Goal: Task Accomplishment & Management: Complete application form

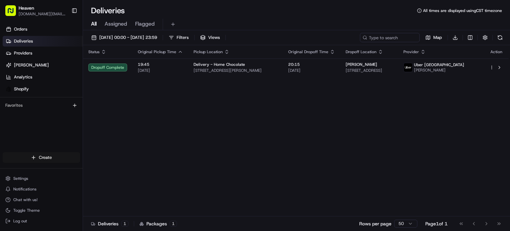
click at [53, 156] on html "Heaven [DOMAIN_NAME][EMAIL_ADDRESS][DOMAIN_NAME] Toggle Sidebar Orders Deliveri…" at bounding box center [255, 115] width 510 height 231
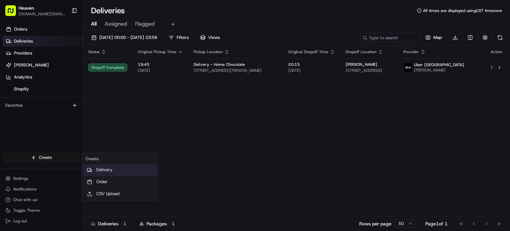
click at [105, 170] on link "Delivery" at bounding box center [120, 170] width 74 height 12
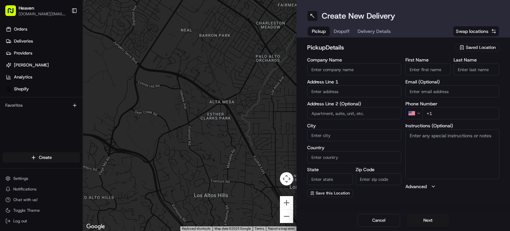
click at [466, 44] on div "Saved Location" at bounding box center [477, 47] width 44 height 8
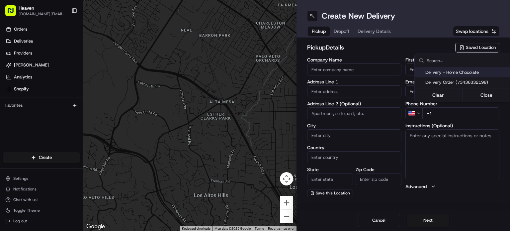
click at [446, 71] on span "Delivery - Home Chocolate" at bounding box center [466, 72] width 82 height 6
type input "Delivery - Home Chocolate"
type input "[STREET_ADDRESS][PERSON_NAME]"
type input "[GEOGRAPHIC_DATA]"
type input "CA"
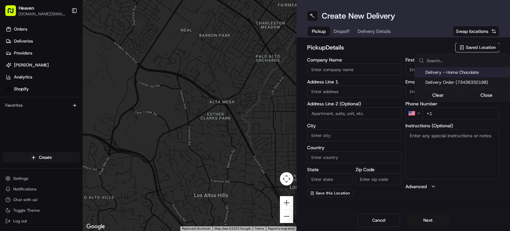
type input "MB"
type input "R2W 5J7"
type input "Home Chocolate - Delivery"
type input "Order"
type input "[PHONE_NUMBER]"
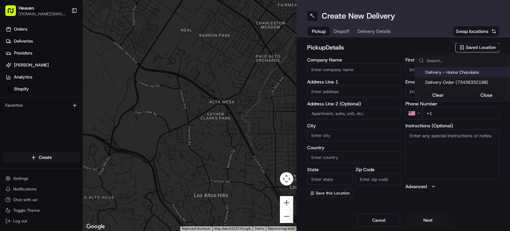
type textarea "Please park to [STREET_ADDRESS][PERSON_NAME], and call [PHONE_NUMBER]. We will …"
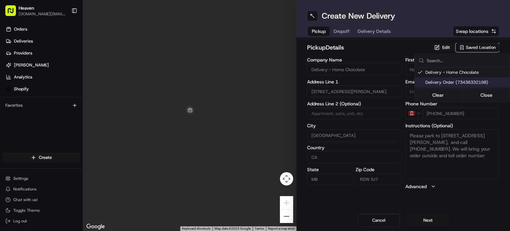
click at [425, 217] on html "Heaven [DOMAIN_NAME][EMAIL_ADDRESS][DOMAIN_NAME] Toggle Sidebar Orders Deliveri…" at bounding box center [255, 115] width 510 height 231
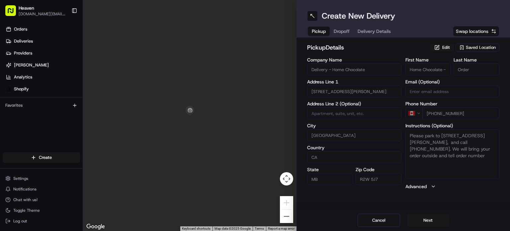
click at [425, 217] on button "Next" at bounding box center [428, 219] width 42 height 13
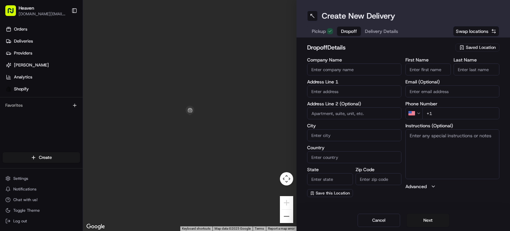
click at [430, 67] on input "First Name" at bounding box center [428, 69] width 46 height 12
paste input "[PERSON_NAME]"
type input "[PERSON_NAME]"
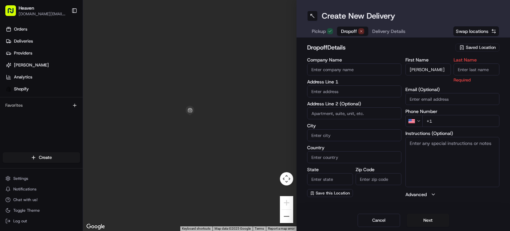
click at [465, 69] on input "Last Name" at bounding box center [477, 69] width 46 height 12
paste input "[PERSON_NAME]"
type input "[PERSON_NAME]"
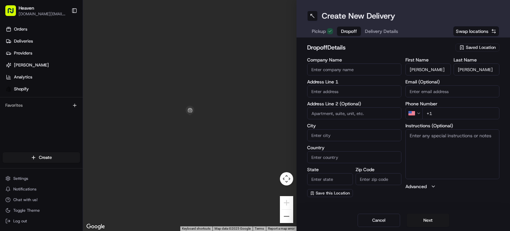
click at [452, 90] on input "Email (Optional)" at bounding box center [452, 91] width 94 height 12
paste input "[EMAIL_ADDRESS][DOMAIN_NAME]"
type input "[EMAIL_ADDRESS][DOMAIN_NAME]"
click at [416, 114] on html "Heaven [DOMAIN_NAME][EMAIL_ADDRESS][DOMAIN_NAME] Toggle Sidebar Orders Deliveri…" at bounding box center [255, 115] width 510 height 231
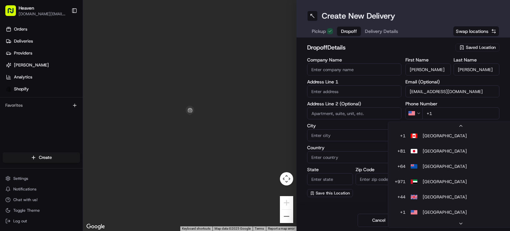
scroll to position [13, 0]
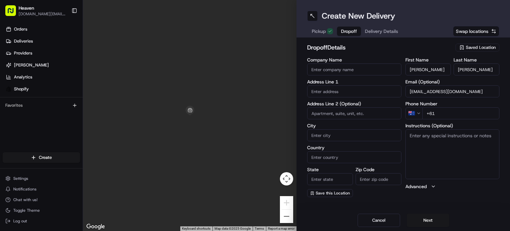
click at [420, 115] on html "Heaven [DOMAIN_NAME][EMAIL_ADDRESS][DOMAIN_NAME] Toggle Sidebar Orders Deliveri…" at bounding box center [255, 115] width 510 height 231
click at [437, 116] on input "+1" at bounding box center [460, 113] width 77 height 12
paste input "[PHONE_NUMBER]"
type input "[PHONE_NUMBER]"
click at [342, 89] on input "text" at bounding box center [354, 91] width 94 height 12
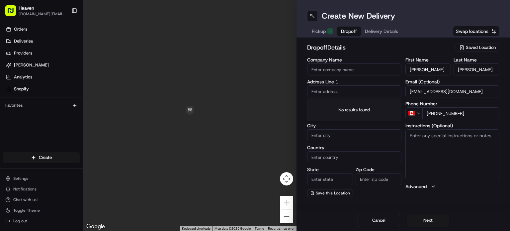
paste input "[STREET_ADDRESS][US_STATE]"
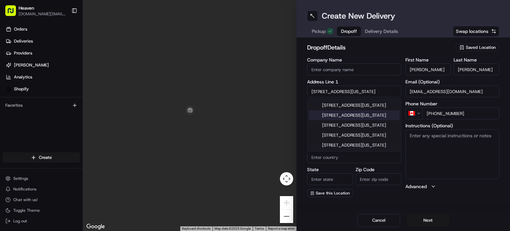
click at [358, 114] on div "[STREET_ADDRESS][US_STATE]" at bounding box center [354, 115] width 91 height 10
type input "[STREET_ADDRESS][US_STATE]"
type input "[GEOGRAPHIC_DATA]"
type input "MB"
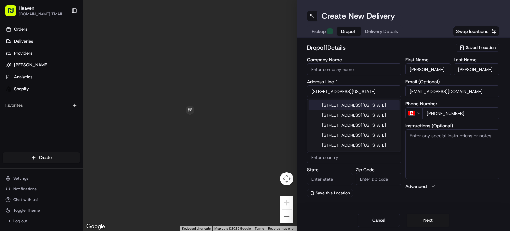
type input "R3E 1V9"
type input "[STREET_ADDRESS][US_STATE]"
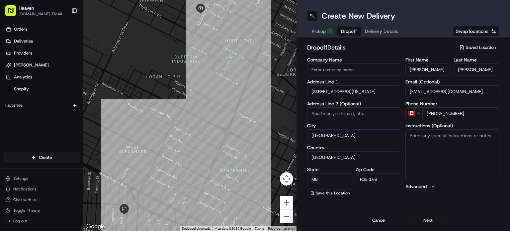
click at [430, 219] on button "Next" at bounding box center [428, 219] width 42 height 13
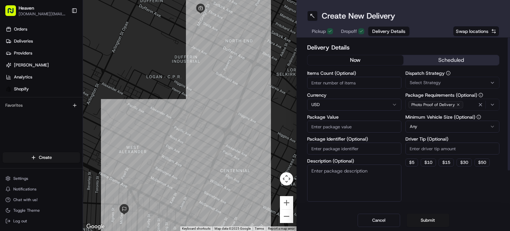
click at [329, 85] on input "Items Count (Optional)" at bounding box center [354, 83] width 94 height 12
type input "1"
click at [372, 103] on html "Heaven [DOMAIN_NAME][EMAIL_ADDRESS][DOMAIN_NAME] Toggle Sidebar Orders Deliveri…" at bounding box center [255, 115] width 510 height 231
click at [350, 129] on input "Package Value" at bounding box center [354, 127] width 94 height 12
paste input "89.78"
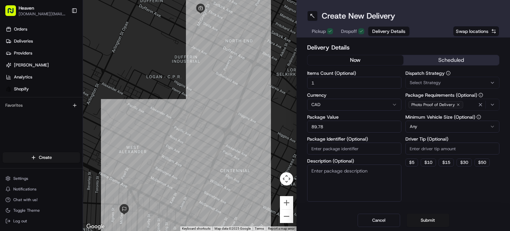
type input "89.78"
click at [336, 147] on input "Package Identifier (Optional)" at bounding box center [354, 148] width 94 height 12
paste input "HN1257"
type input "HN1257"
click at [427, 220] on button "Submit" at bounding box center [428, 219] width 42 height 13
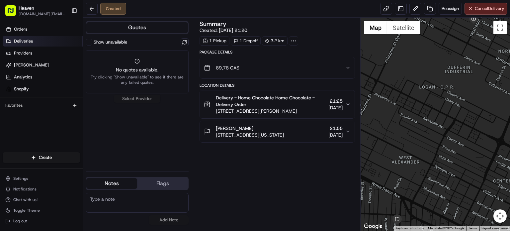
click at [32, 39] on span "Deliveries" at bounding box center [23, 41] width 19 height 6
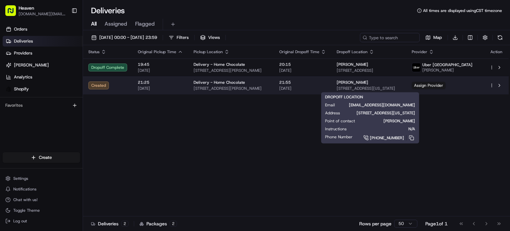
click at [392, 82] on div "[PERSON_NAME]" at bounding box center [369, 82] width 64 height 5
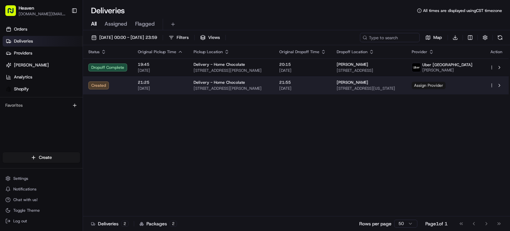
click at [446, 84] on span "Assign Provider" at bounding box center [429, 85] width 34 height 7
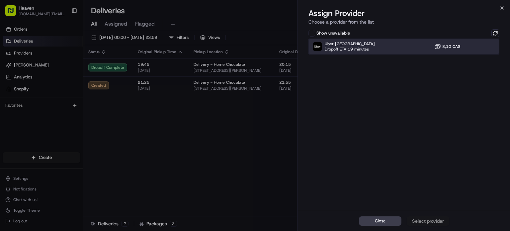
click at [408, 46] on div "Uber Canada Dropoff ETA 19 minutes 8,10 CA$" at bounding box center [403, 47] width 191 height 16
click at [432, 219] on div "Assign Provider" at bounding box center [428, 220] width 33 height 7
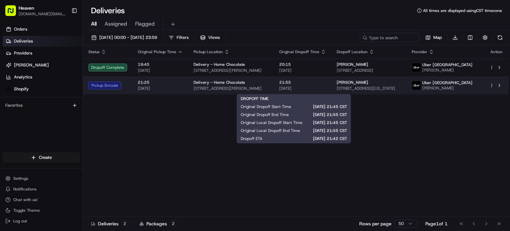
click at [312, 85] on span "21:55" at bounding box center [302, 82] width 47 height 5
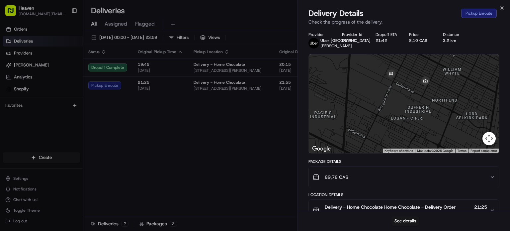
drag, startPoint x: 396, startPoint y: 101, endPoint x: 395, endPoint y: 126, distance: 24.9
click at [395, 126] on div at bounding box center [404, 103] width 190 height 99
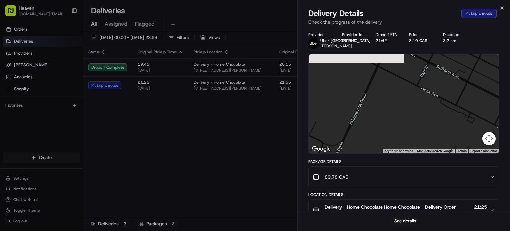
drag, startPoint x: 400, startPoint y: 107, endPoint x: 399, endPoint y: 152, distance: 44.5
click at [399, 152] on div at bounding box center [404, 103] width 190 height 99
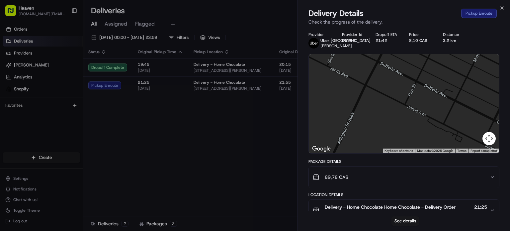
drag, startPoint x: 410, startPoint y: 121, endPoint x: 394, endPoint y: 145, distance: 28.5
click at [394, 145] on div at bounding box center [404, 103] width 190 height 99
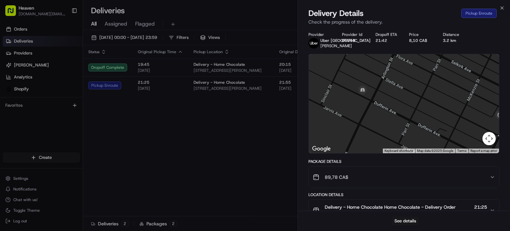
drag, startPoint x: 404, startPoint y: 102, endPoint x: 398, endPoint y: 135, distance: 33.9
click at [398, 135] on div at bounding box center [404, 103] width 190 height 99
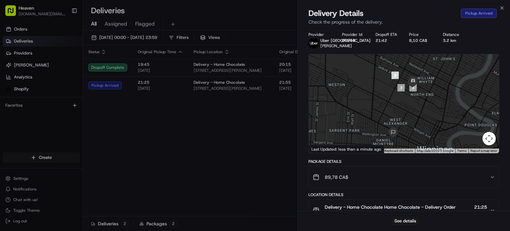
drag, startPoint x: 416, startPoint y: 123, endPoint x: 417, endPoint y: 108, distance: 15.3
click at [417, 108] on div at bounding box center [404, 103] width 190 height 99
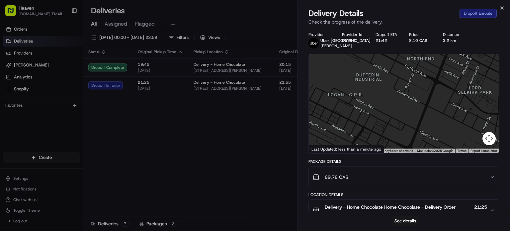
drag, startPoint x: 411, startPoint y: 116, endPoint x: 388, endPoint y: 141, distance: 33.9
click at [389, 141] on div at bounding box center [404, 103] width 190 height 99
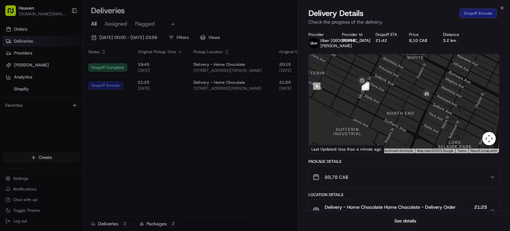
drag, startPoint x: 406, startPoint y: 102, endPoint x: 406, endPoint y: 138, distance: 35.9
click at [406, 138] on div at bounding box center [404, 103] width 190 height 99
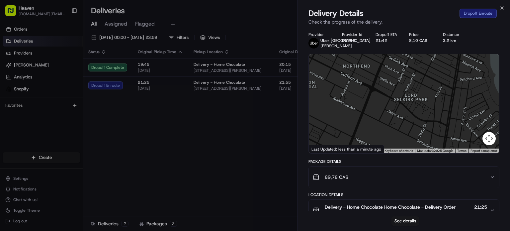
drag, startPoint x: 406, startPoint y: 118, endPoint x: 363, endPoint y: 71, distance: 63.4
click at [363, 71] on div at bounding box center [404, 103] width 190 height 99
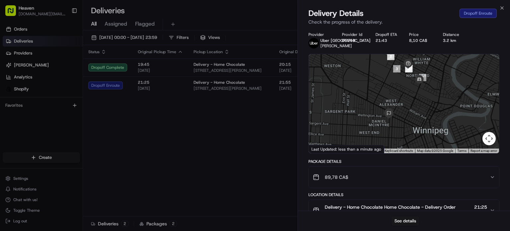
drag, startPoint x: 416, startPoint y: 134, endPoint x: 429, endPoint y: 118, distance: 20.8
click at [429, 118] on div at bounding box center [404, 103] width 190 height 99
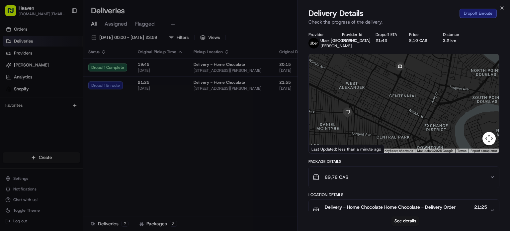
drag, startPoint x: 386, startPoint y: 126, endPoint x: 402, endPoint y: 118, distance: 18.6
click at [402, 118] on div at bounding box center [404, 103] width 190 height 99
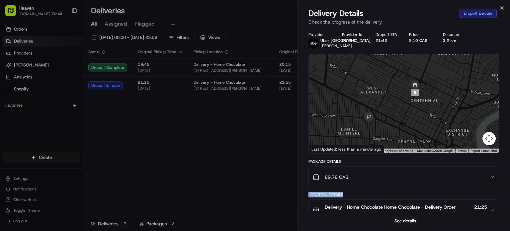
drag, startPoint x: 434, startPoint y: 199, endPoint x: 426, endPoint y: 183, distance: 17.5
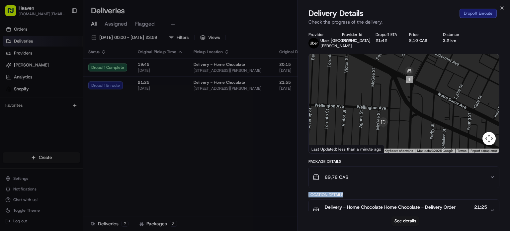
drag, startPoint x: 392, startPoint y: 128, endPoint x: 413, endPoint y: 99, distance: 36.1
click at [413, 99] on div at bounding box center [404, 103] width 190 height 99
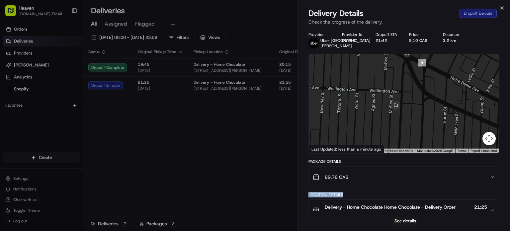
drag, startPoint x: 405, startPoint y: 134, endPoint x: 409, endPoint y: 88, distance: 46.3
click at [409, 88] on div at bounding box center [404, 103] width 190 height 99
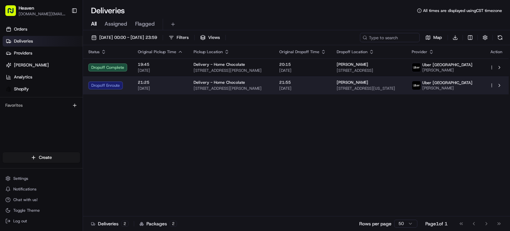
click at [401, 81] on div "[PERSON_NAME]" at bounding box center [369, 82] width 64 height 5
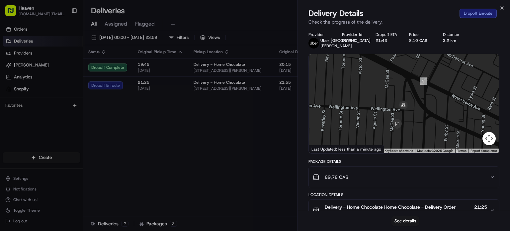
drag, startPoint x: 388, startPoint y: 140, endPoint x: 387, endPoint y: 95, distance: 44.5
click at [387, 95] on div at bounding box center [404, 103] width 190 height 99
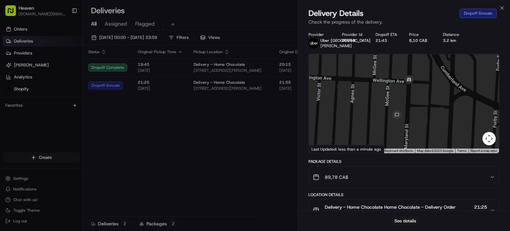
drag, startPoint x: 392, startPoint y: 123, endPoint x: 390, endPoint y: 93, distance: 29.9
click at [390, 93] on div at bounding box center [404, 103] width 190 height 99
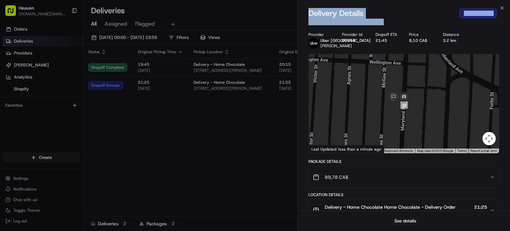
drag, startPoint x: 297, startPoint y: 36, endPoint x: 278, endPoint y: 36, distance: 19.3
click at [278, 36] on body "Heaven [DOMAIN_NAME][EMAIL_ADDRESS][DOMAIN_NAME] Toggle Sidebar Orders Deliveri…" at bounding box center [255, 115] width 510 height 231
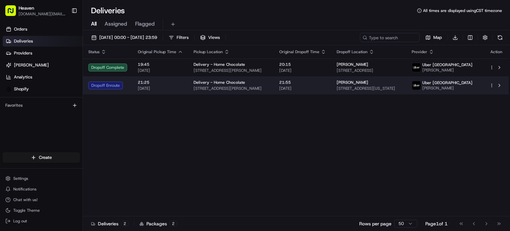
click at [397, 82] on div "[PERSON_NAME]" at bounding box center [369, 82] width 64 height 5
click at [321, 82] on span "21:55" at bounding box center [302, 82] width 47 height 5
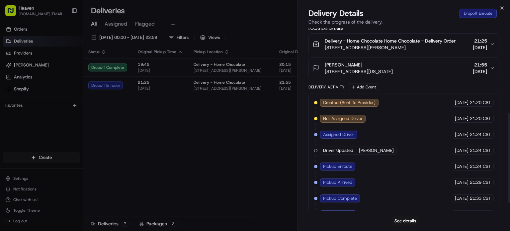
scroll to position [187, 0]
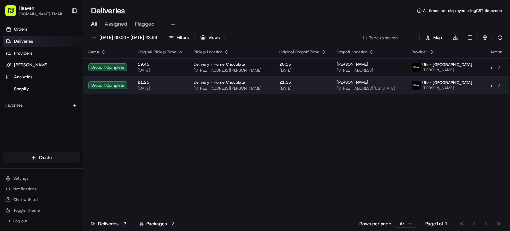
click at [324, 87] on td "21:55 [DATE]" at bounding box center [302, 85] width 57 height 18
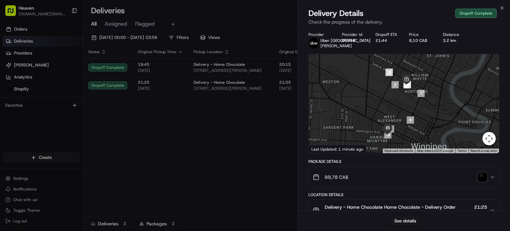
click at [482, 181] on img "button" at bounding box center [482, 176] width 9 height 9
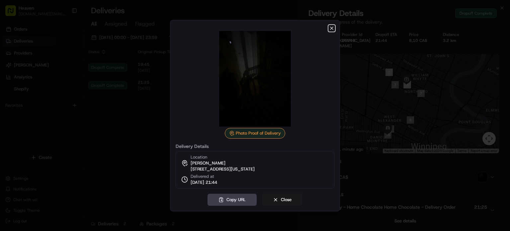
click at [331, 27] on icon "button" at bounding box center [331, 28] width 3 height 3
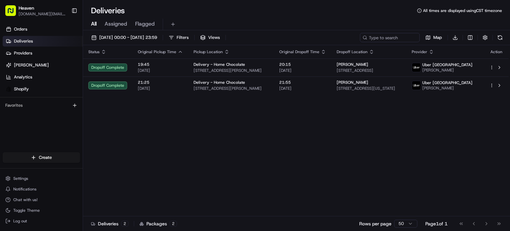
click at [365, 186] on div "Status Original Pickup Time Pickup Location Original Dropoff Time Dropoff Locat…" at bounding box center [296, 130] width 426 height 171
